Goal: Transaction & Acquisition: Purchase product/service

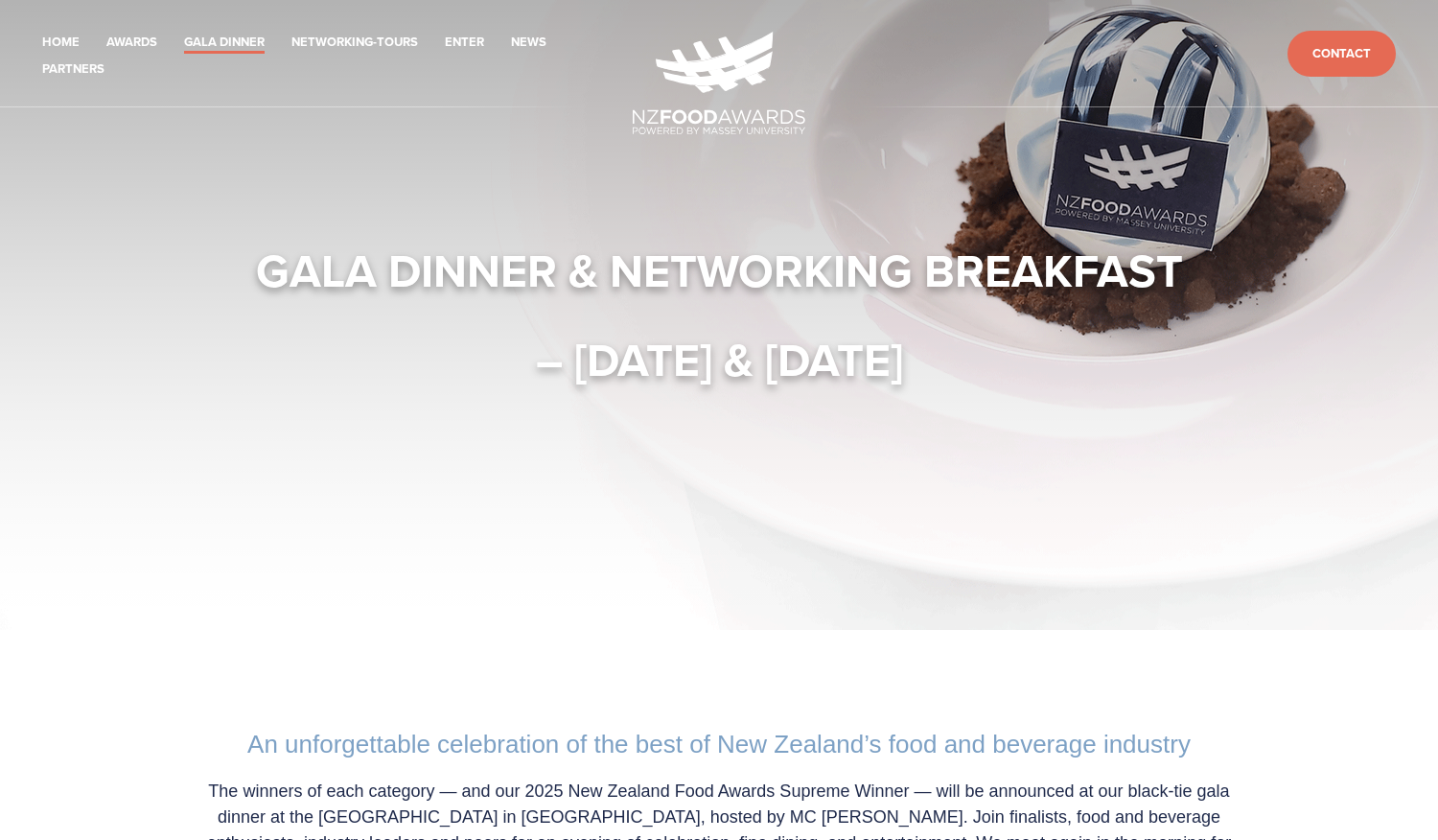
click at [365, 416] on div "Gala Dinner & Networking Breakfast – [DATE] & [DATE]" at bounding box center [719, 314] width 1227 height 392
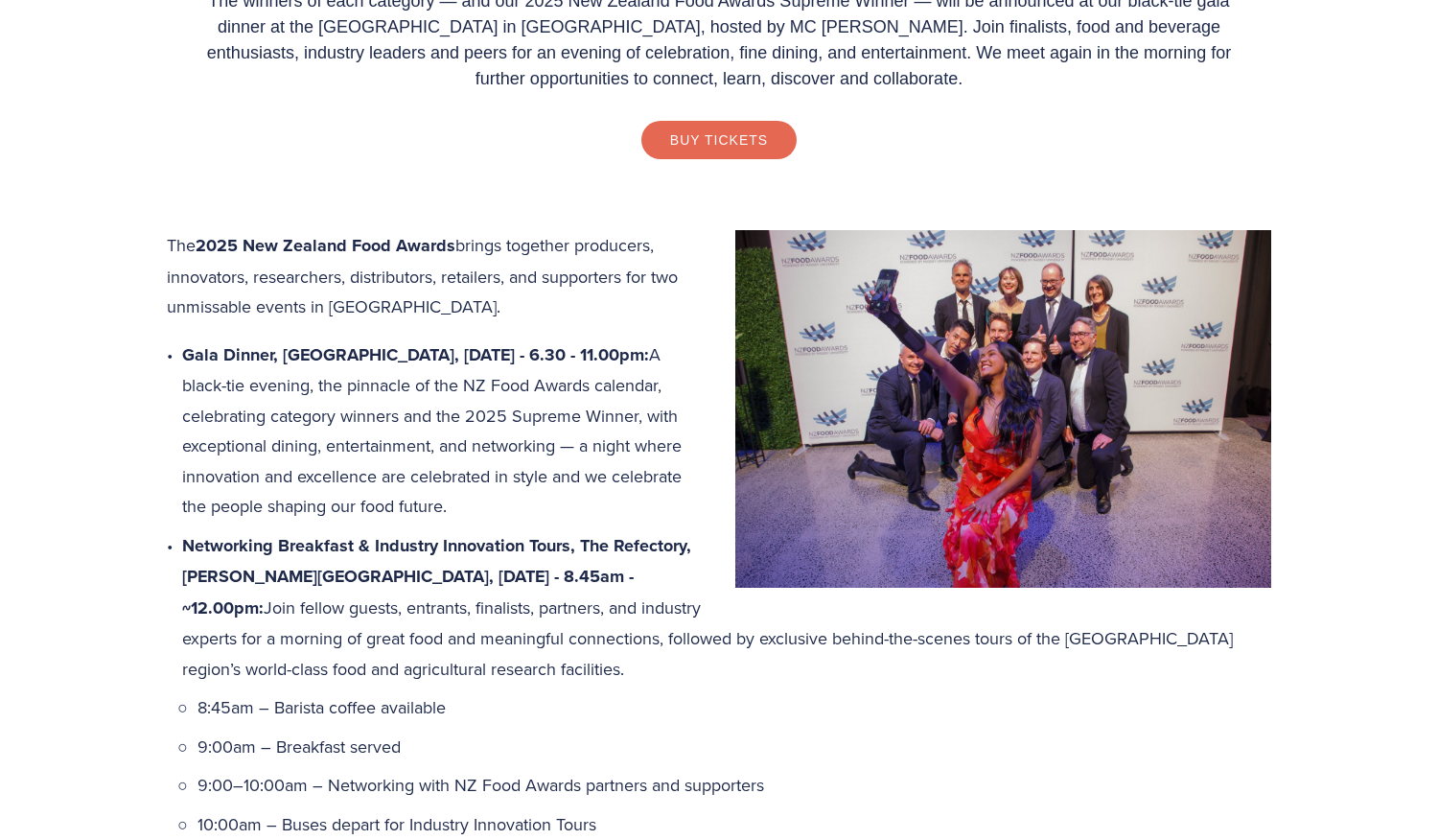
scroll to position [767, 0]
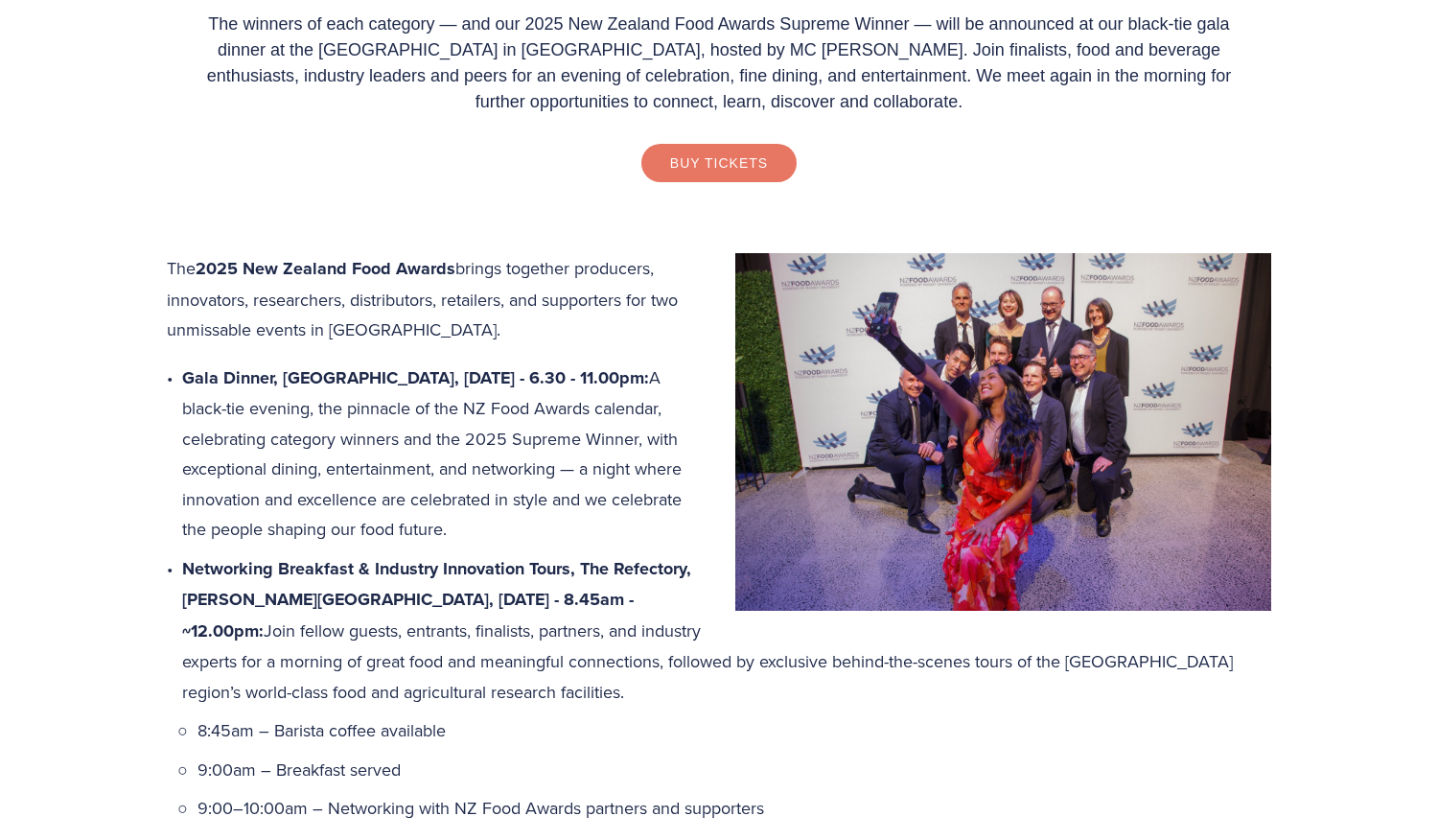
click at [701, 167] on link "Buy Tickets" at bounding box center [719, 163] width 155 height 38
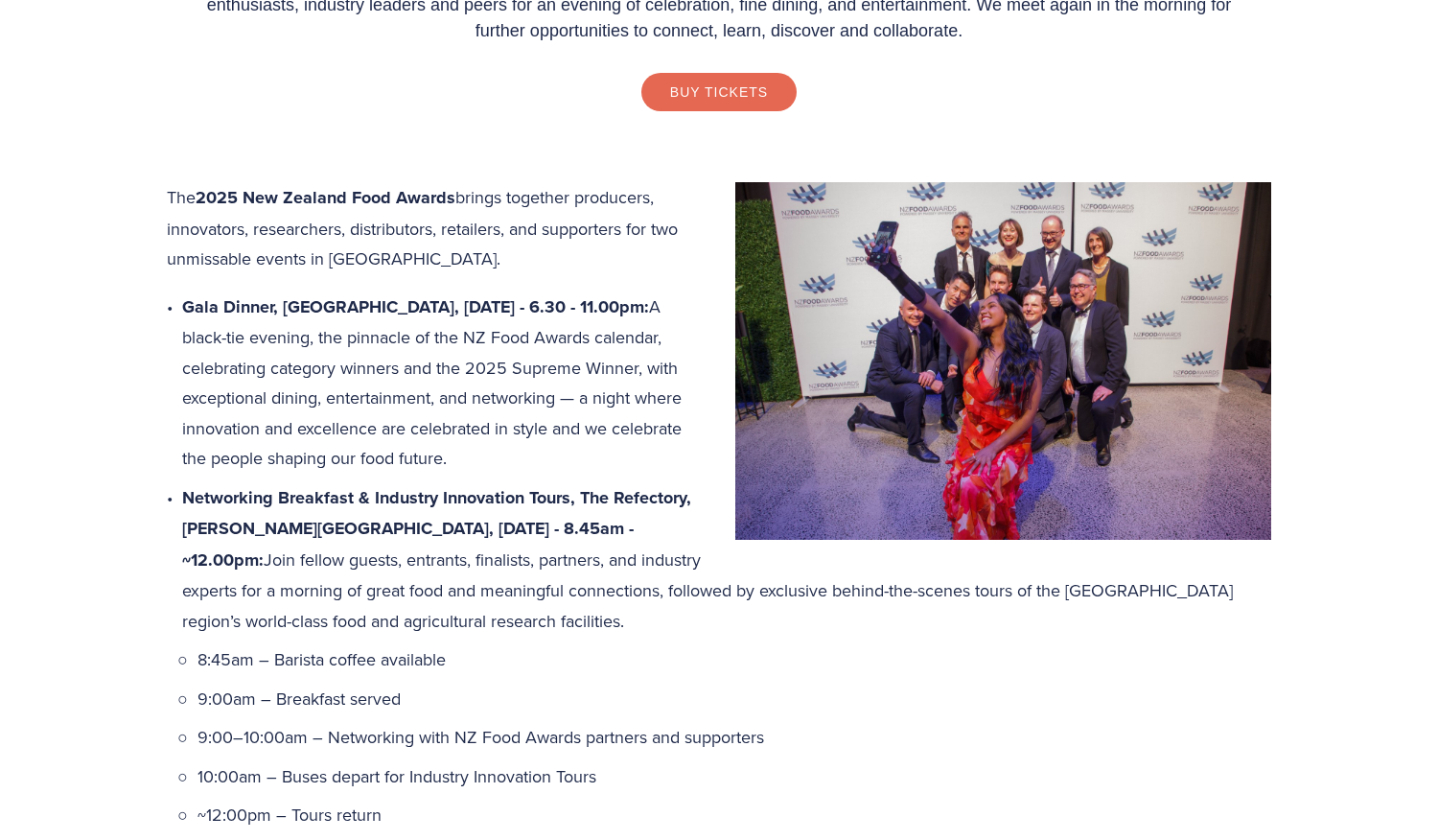
scroll to position [767, 0]
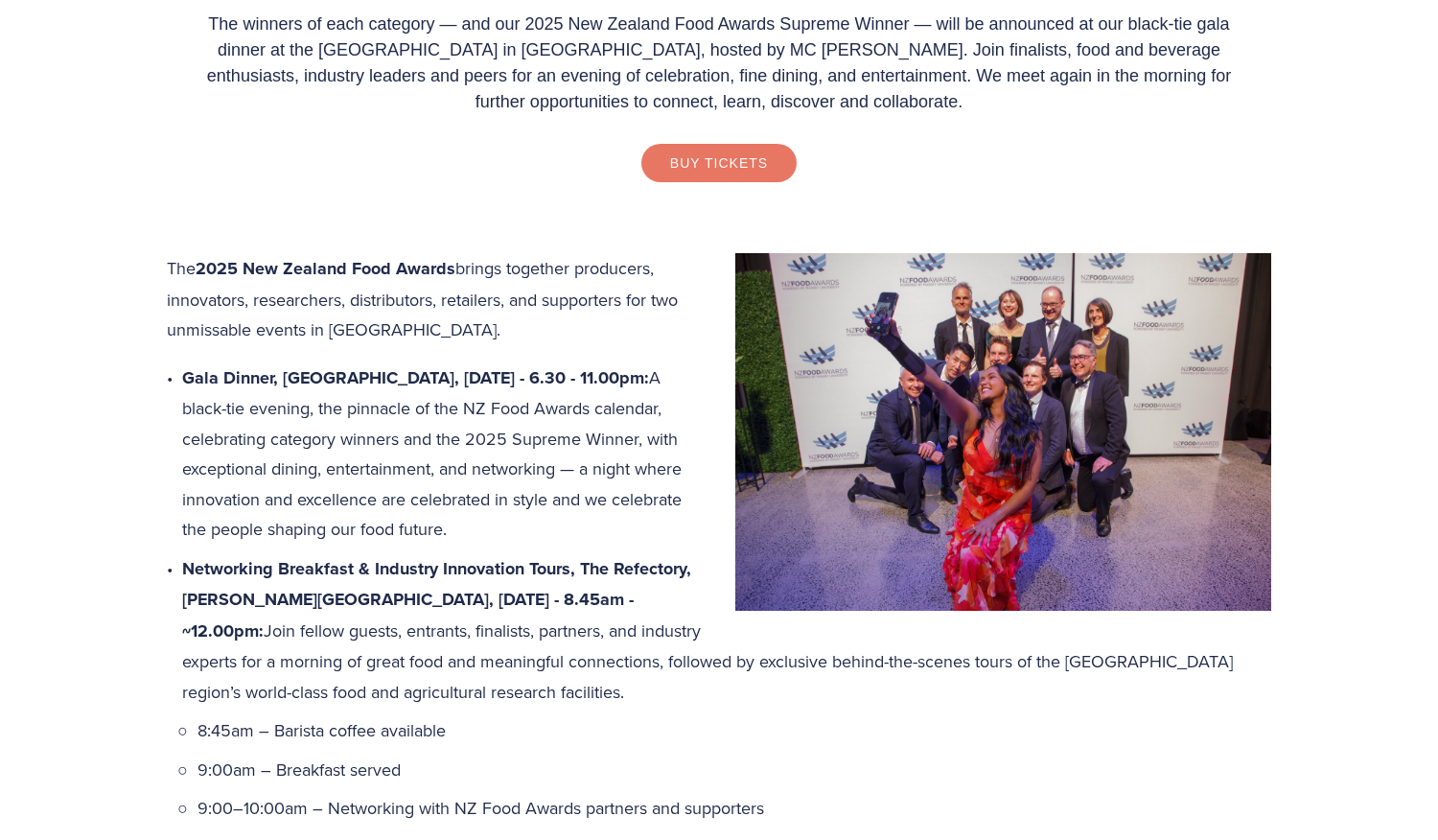
click at [711, 156] on link "Buy Tickets" at bounding box center [719, 163] width 155 height 38
click at [713, 164] on link "Buy Tickets" at bounding box center [719, 163] width 155 height 38
